Goal: Navigation & Orientation: Understand site structure

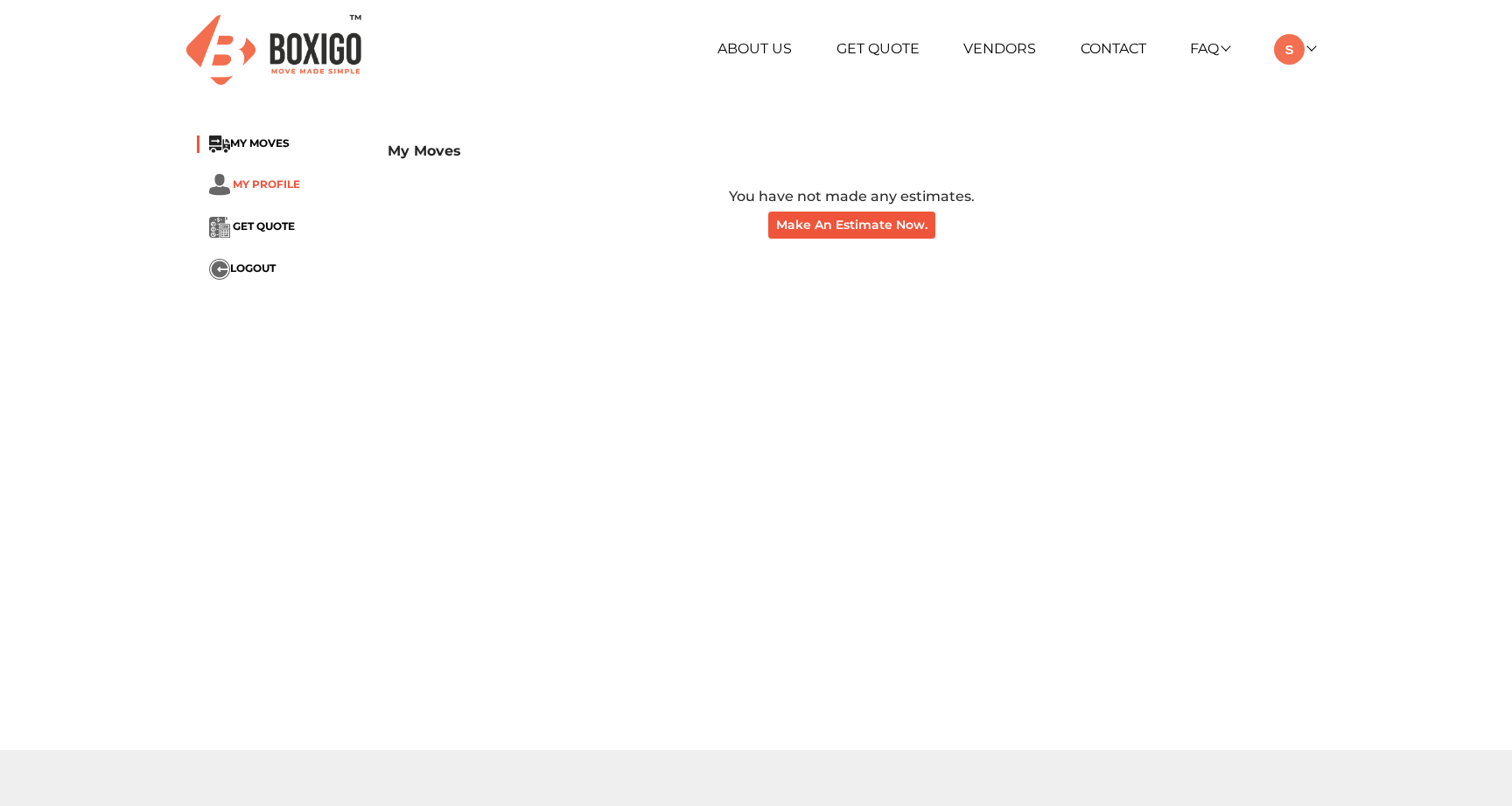
click at [271, 183] on span "MY PROFILE" at bounding box center [267, 183] width 68 height 13
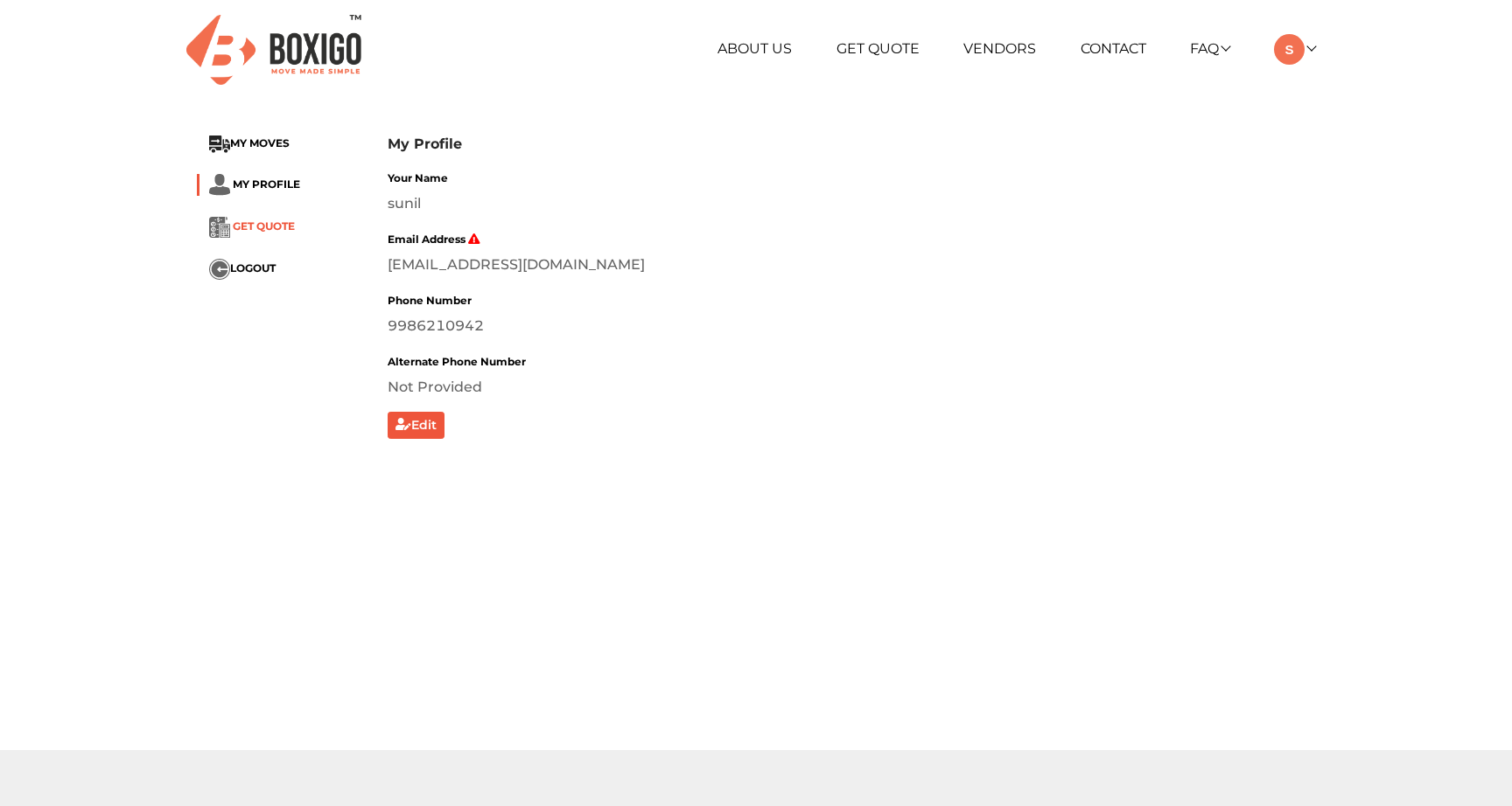
click at [267, 225] on span "GET QUOTE" at bounding box center [264, 226] width 62 height 13
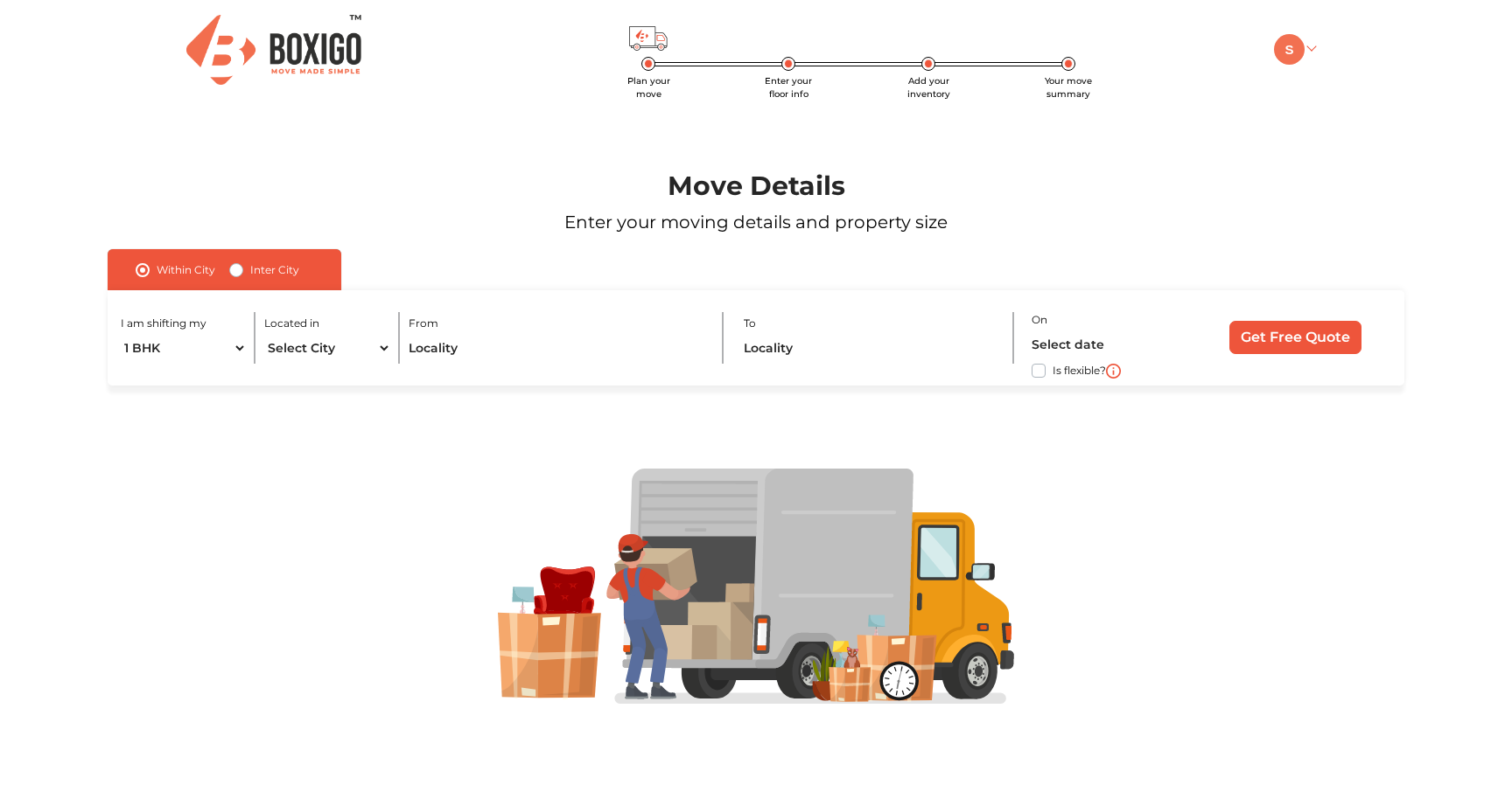
click at [1289, 46] on img at bounding box center [1289, 49] width 30 height 30
click at [1322, 104] on link "My Profile" at bounding box center [1343, 107] width 140 height 32
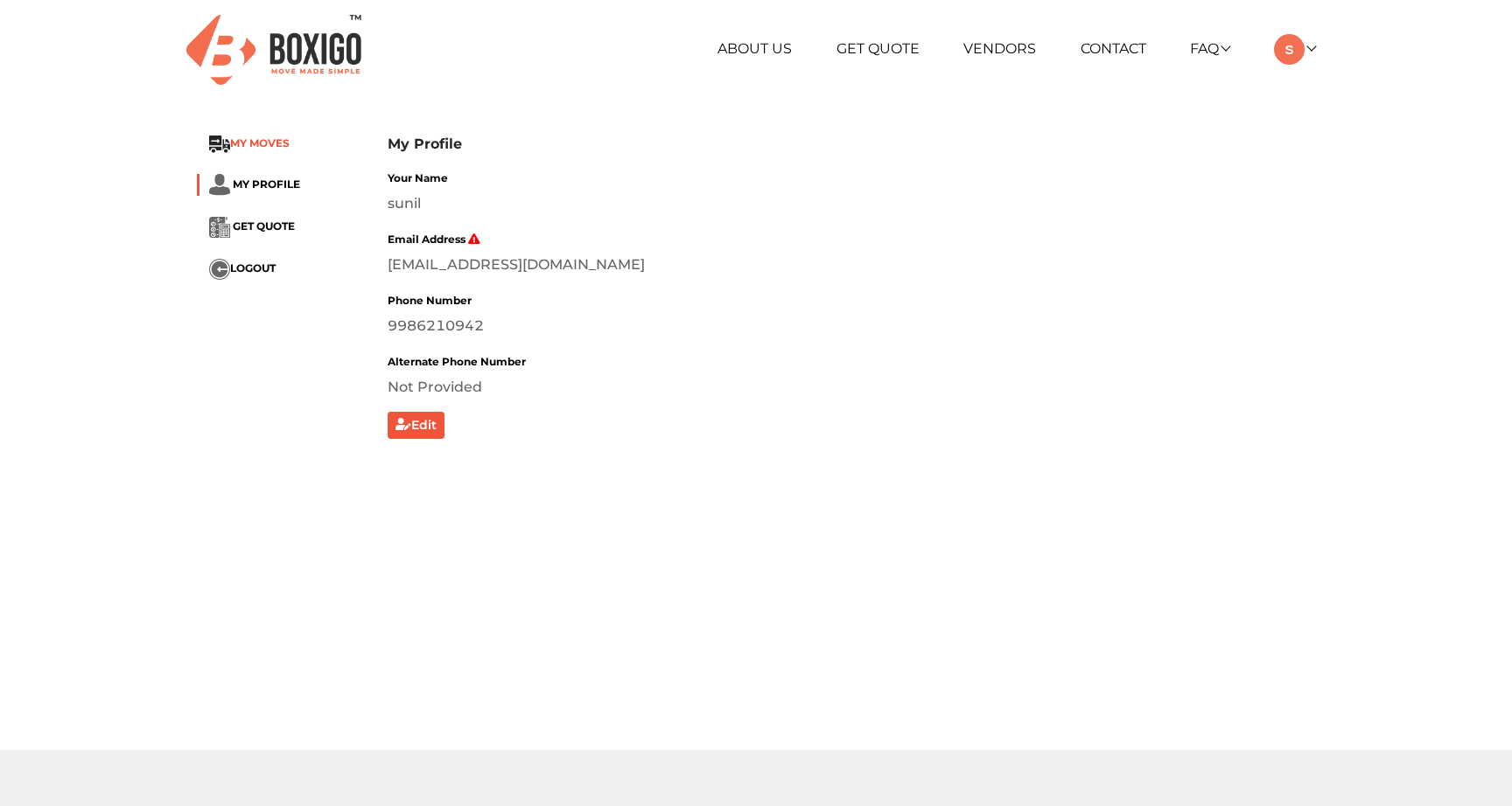
click at [258, 141] on span "MY MOVES" at bounding box center [260, 143] width 60 height 13
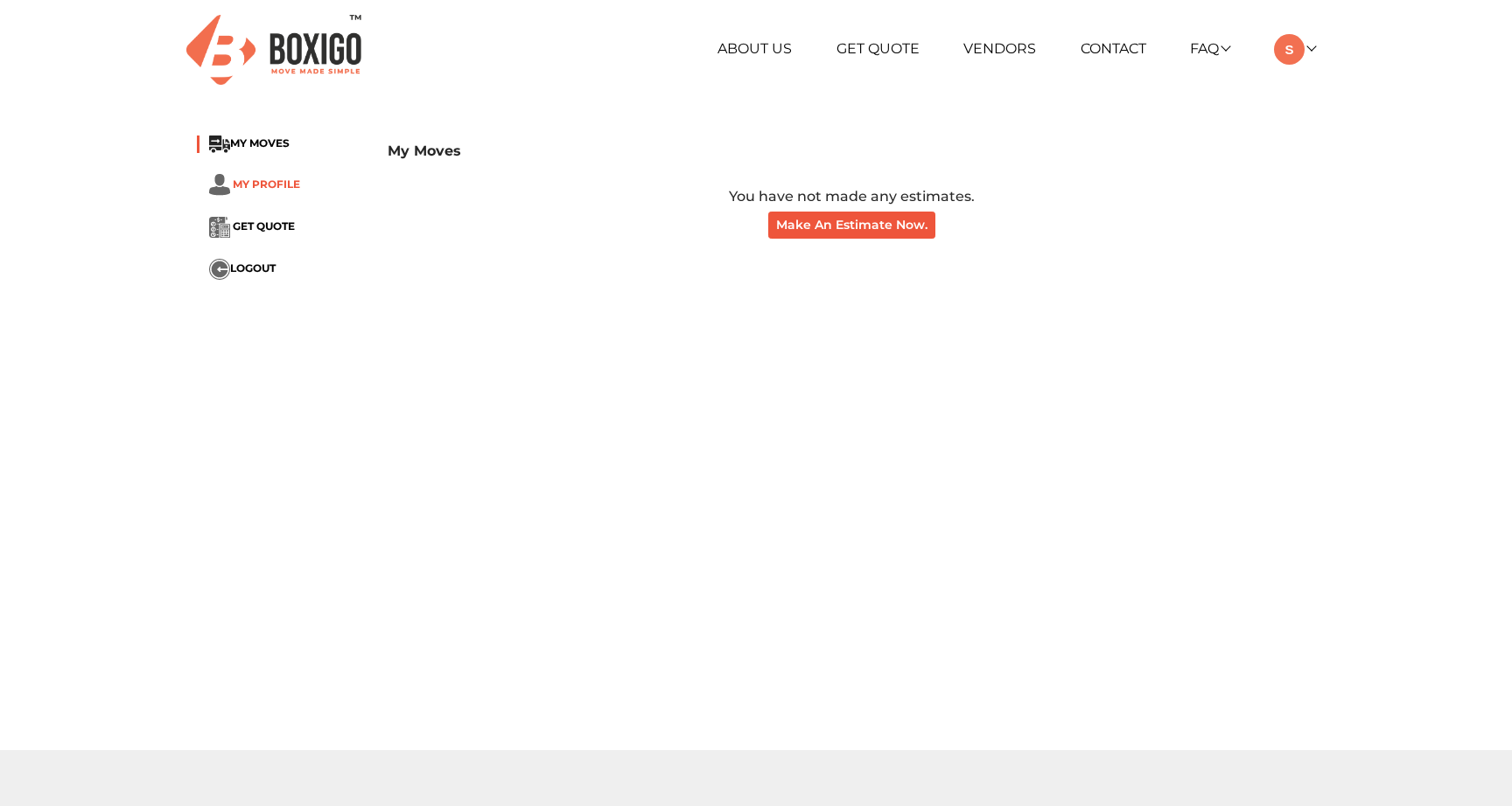
click at [257, 190] on span "MY PROFILE" at bounding box center [267, 183] width 68 height 13
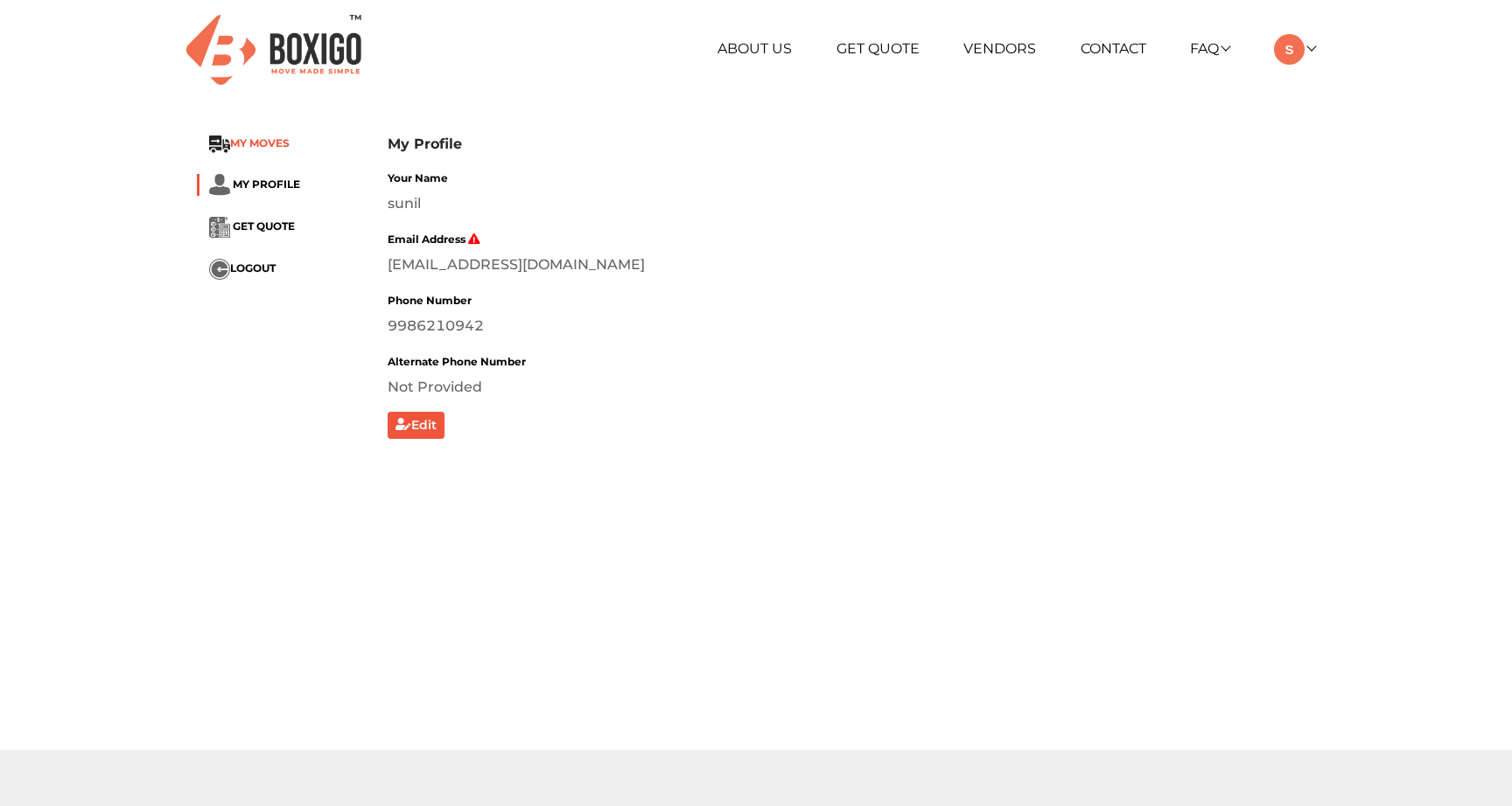
click at [271, 137] on span "MY MOVES" at bounding box center [260, 143] width 60 height 13
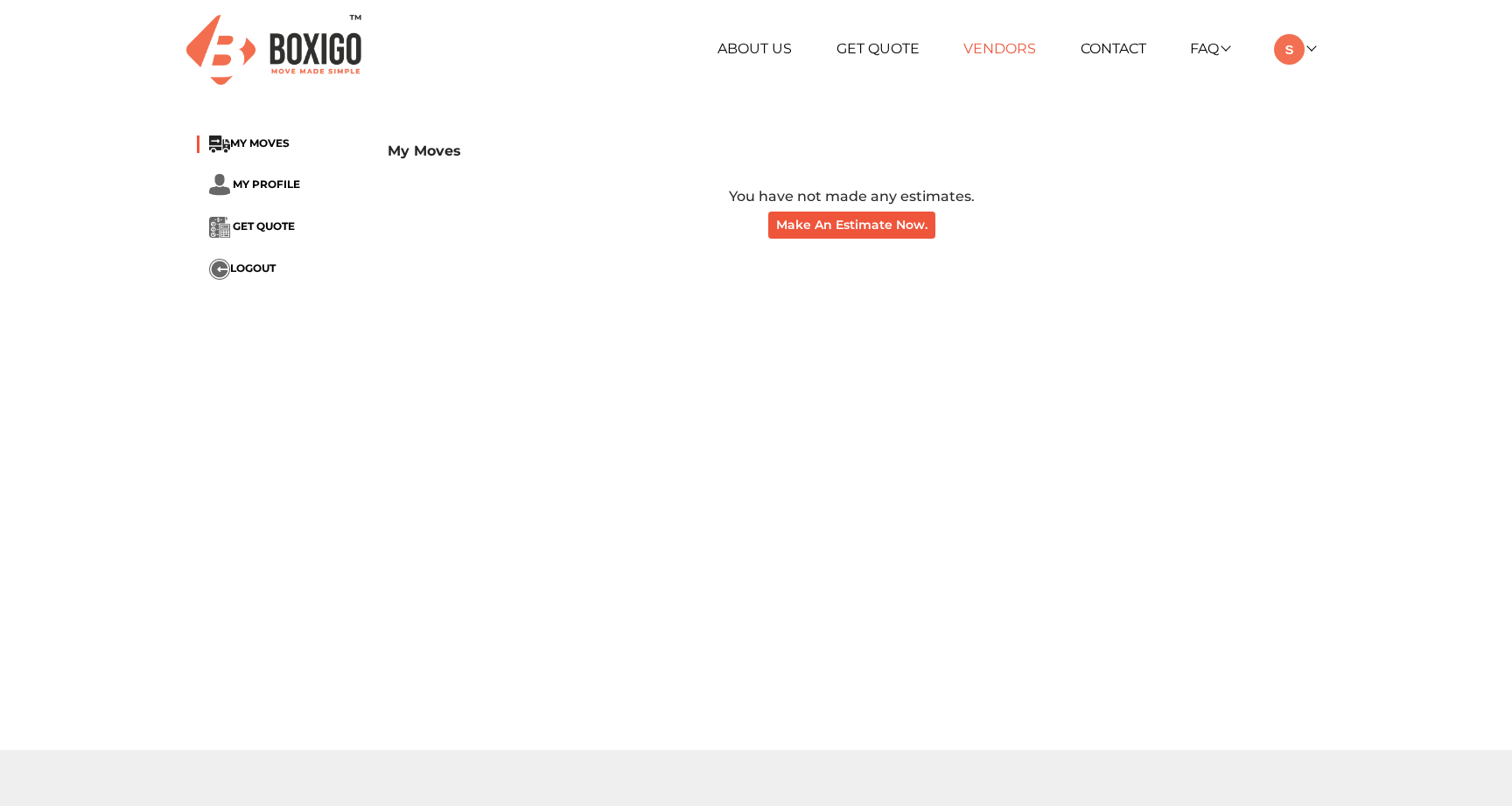
click at [994, 45] on link "Vendors" at bounding box center [1000, 48] width 73 height 17
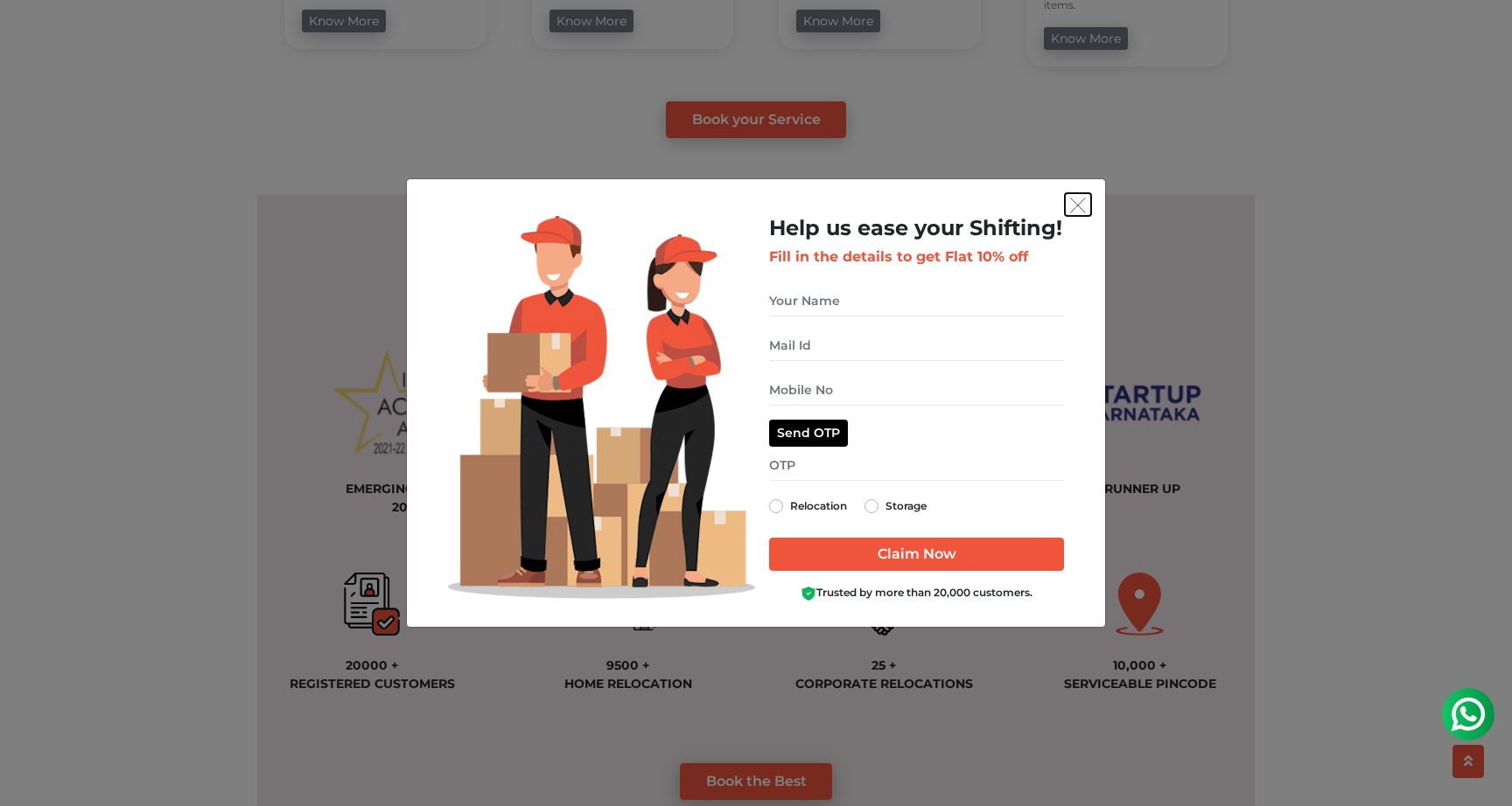
click at [1076, 201] on img "get free quote dialog" at bounding box center [1078, 206] width 16 height 16
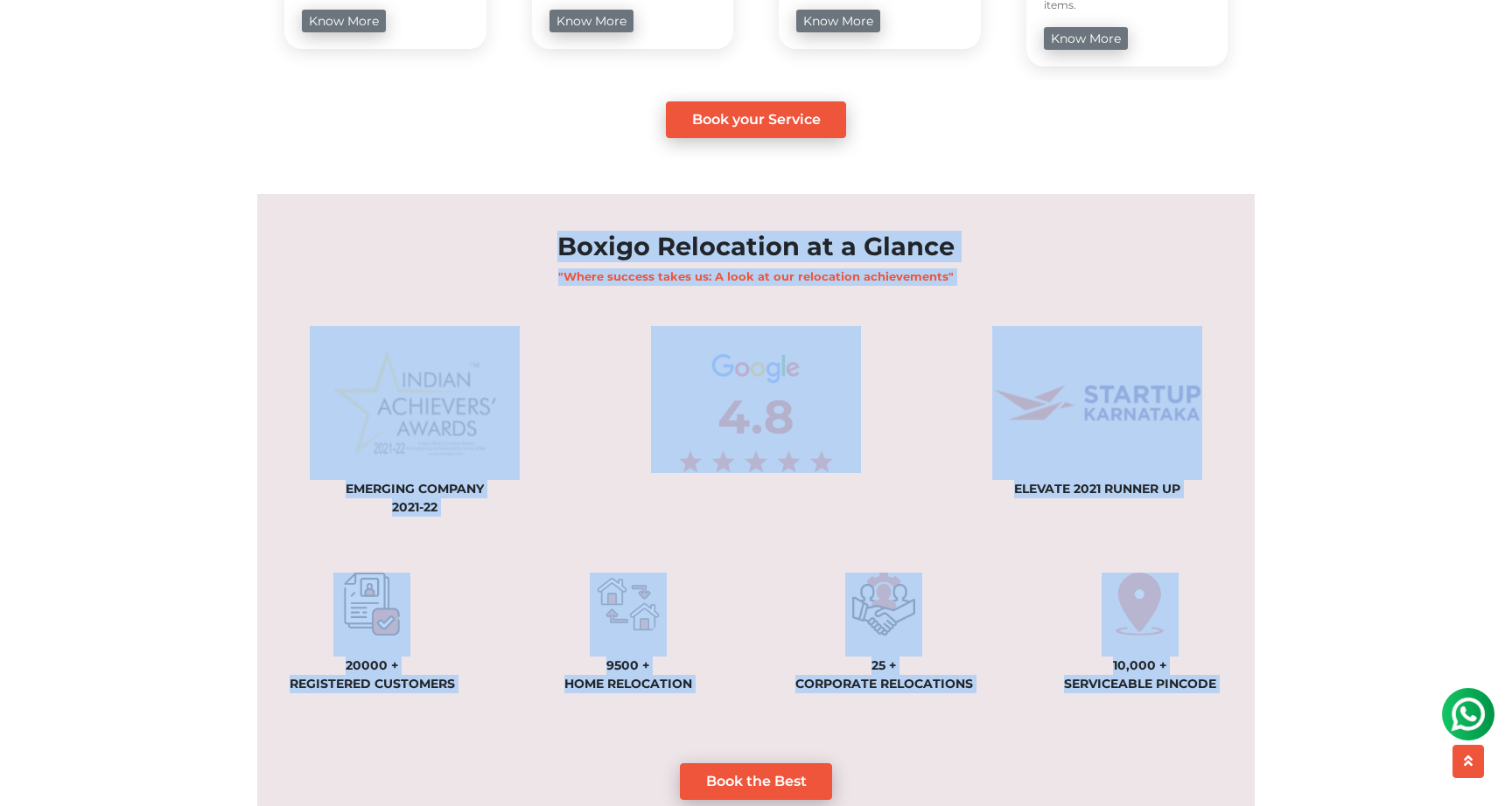
drag, startPoint x: 562, startPoint y: 228, endPoint x: 1079, endPoint y: 716, distance: 710.9
click at [1079, 716] on section "Boxigo Relocation at a Glance "Where success takes us: A look at our relocation…" at bounding box center [756, 521] width 998 height 655
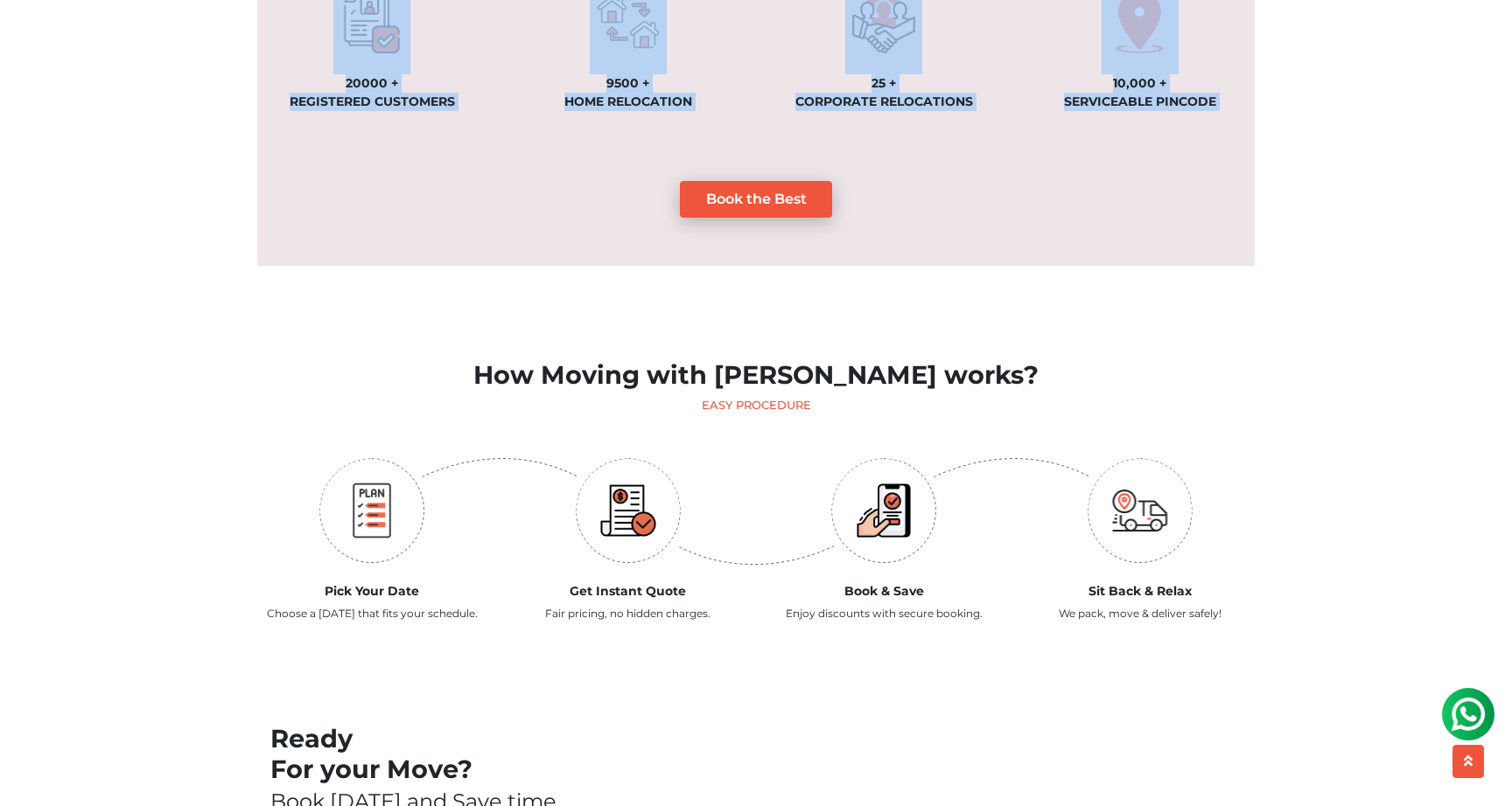
scroll to position [1625, 0]
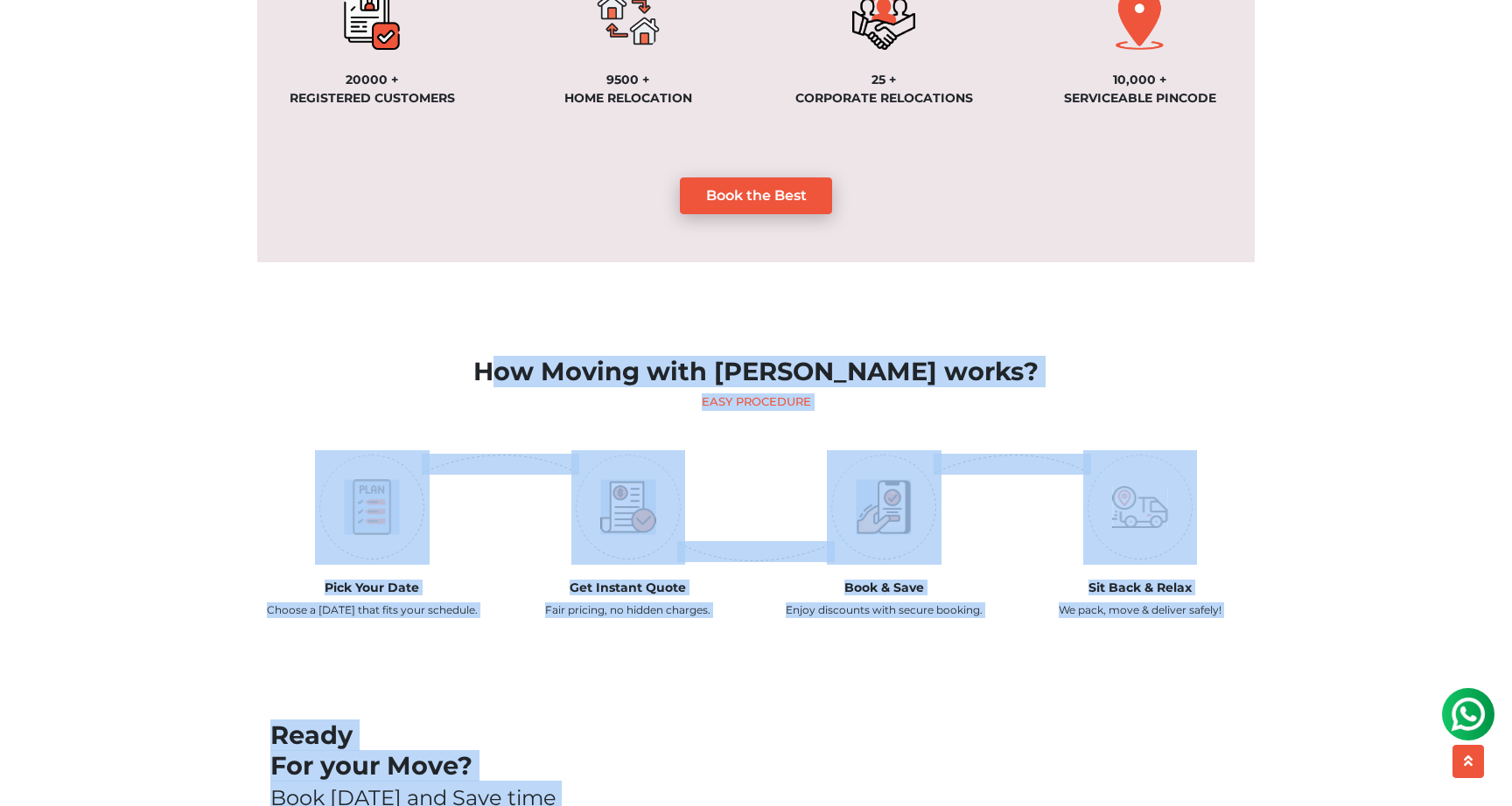
drag, startPoint x: 545, startPoint y: 356, endPoint x: 951, endPoint y: 661, distance: 507.8
click at [951, 661] on main "Most Trusted Packers and Movers We Make Your Move Simple no_url_set Within [GEO…" at bounding box center [756, 685] width 1512 height 4493
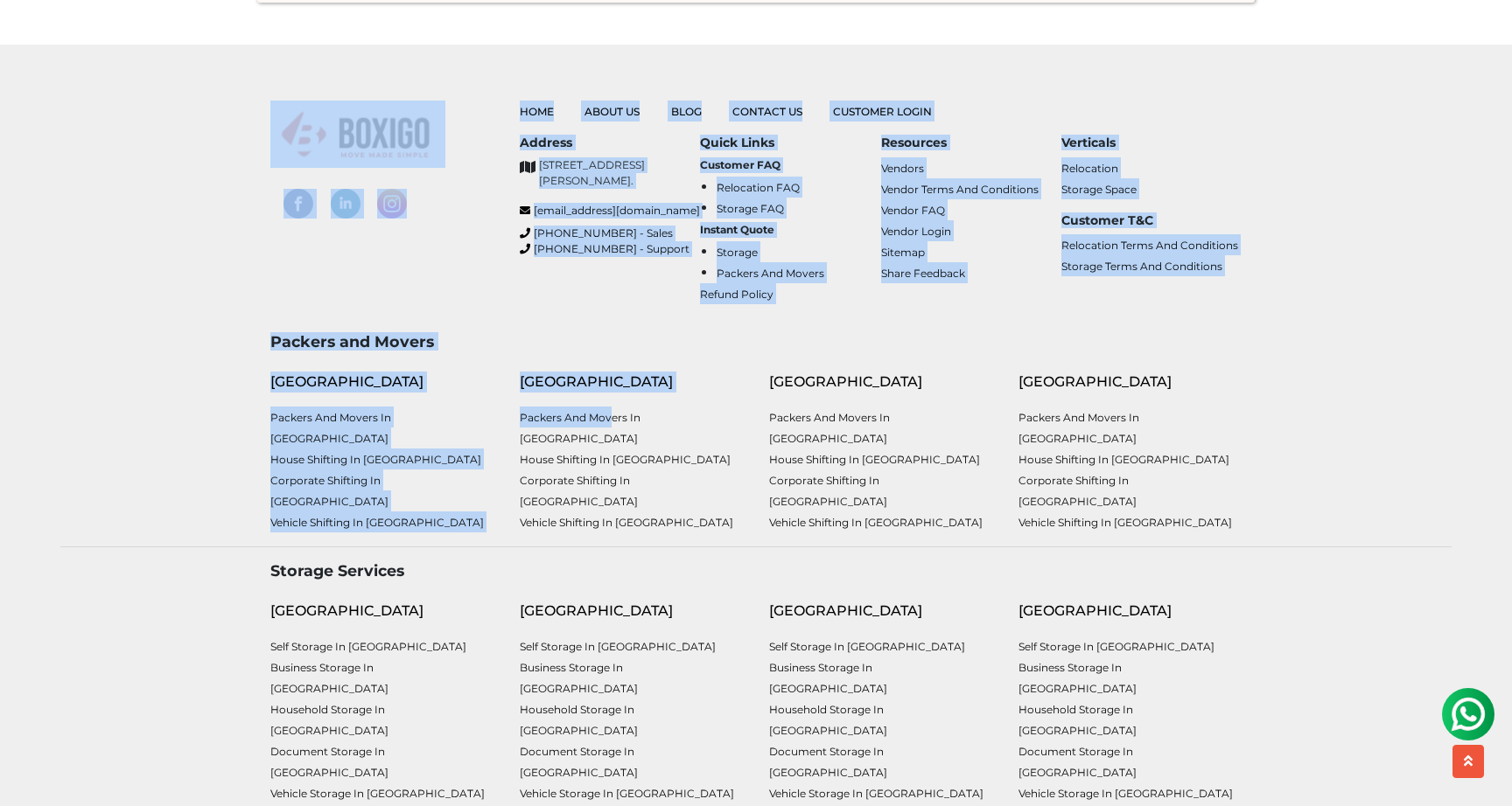
scroll to position [4560, 0]
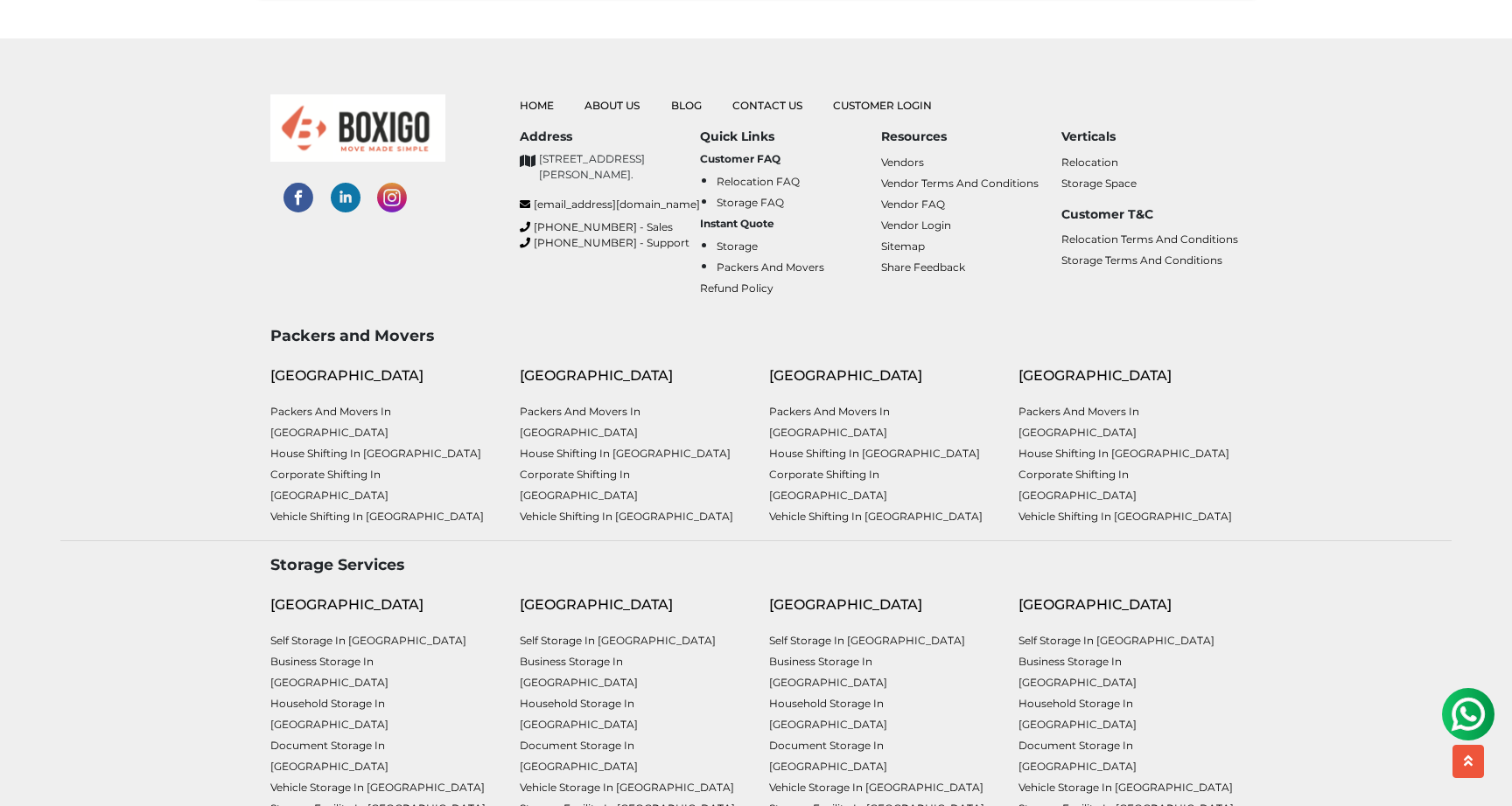
click at [1375, 403] on div "Packers and Movers [GEOGRAPHIC_DATA] Packers and Movers in [GEOGRAPHIC_DATA] Ho…" at bounding box center [756, 426] width 1418 height 201
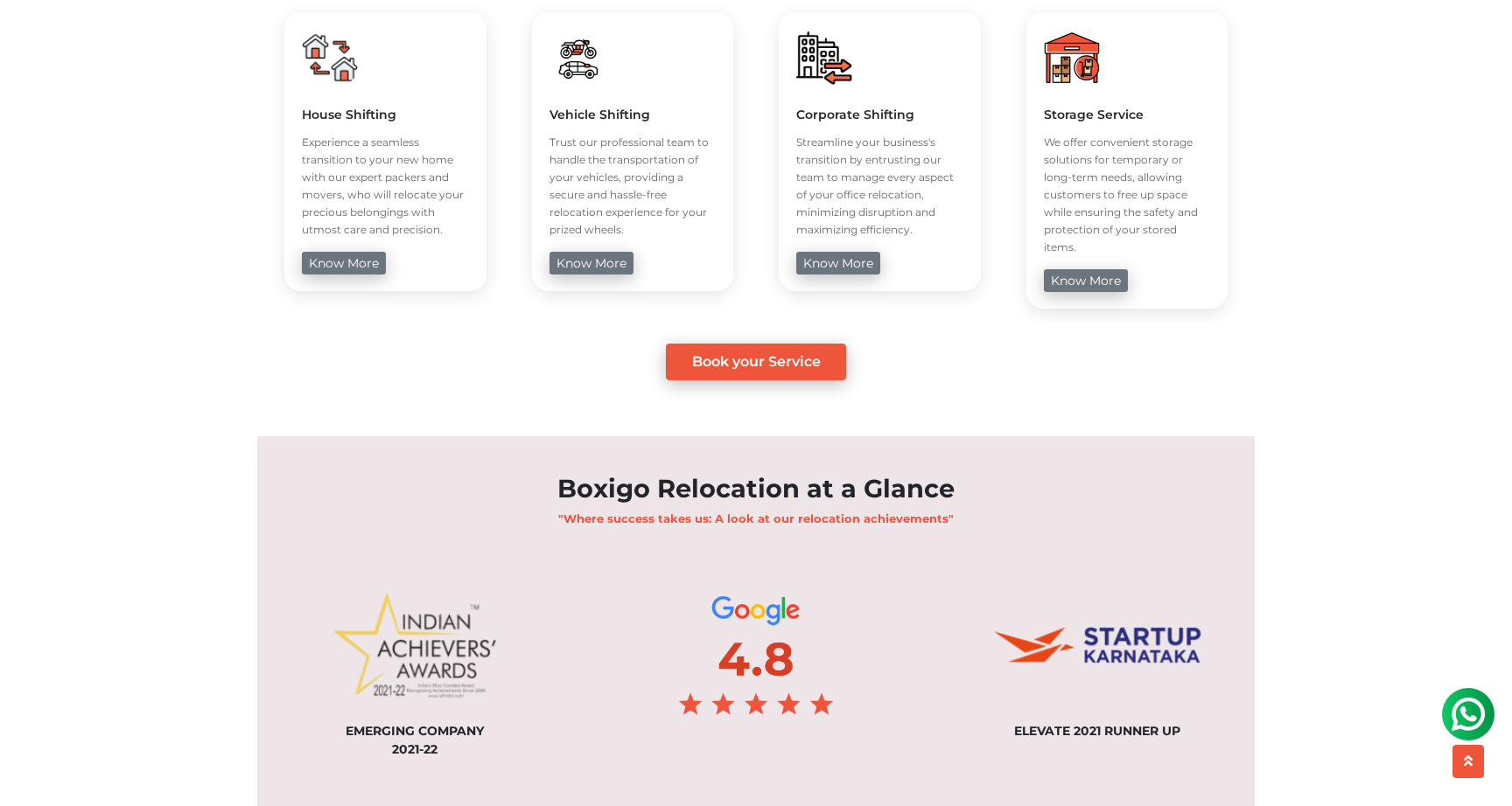
scroll to position [0, 0]
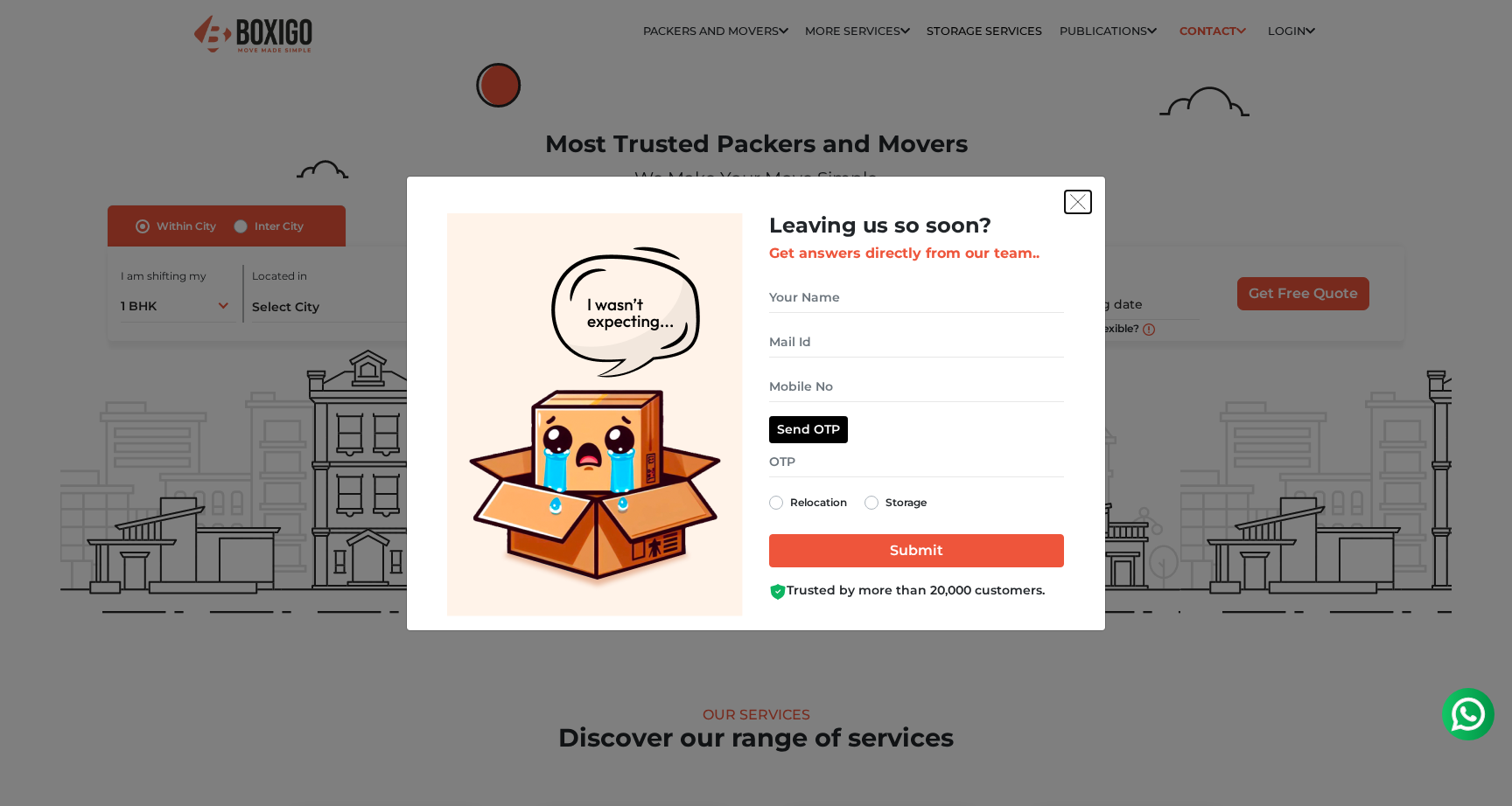
click at [1079, 201] on img "get free quote dialog" at bounding box center [1078, 202] width 16 height 16
